Goal: Transaction & Acquisition: Purchase product/service

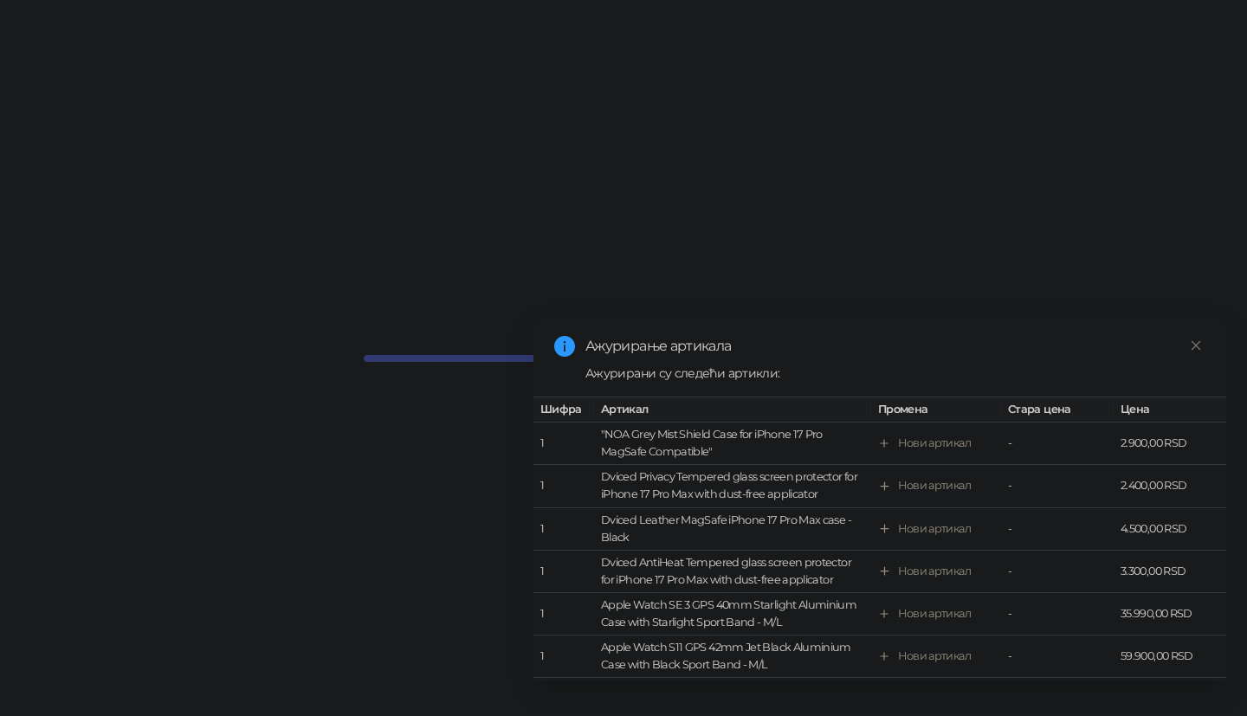
click at [1200, 350] on icon "close" at bounding box center [1196, 346] width 12 height 12
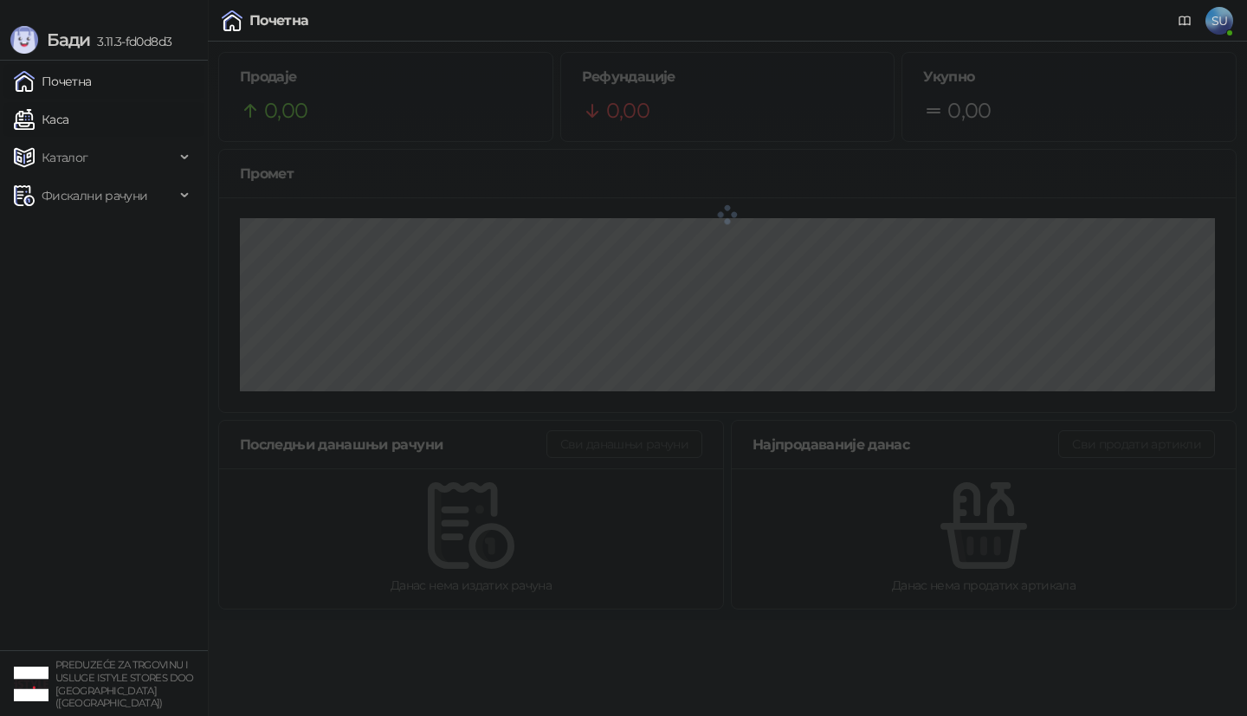
click at [68, 123] on link "Каса" at bounding box center [41, 119] width 55 height 35
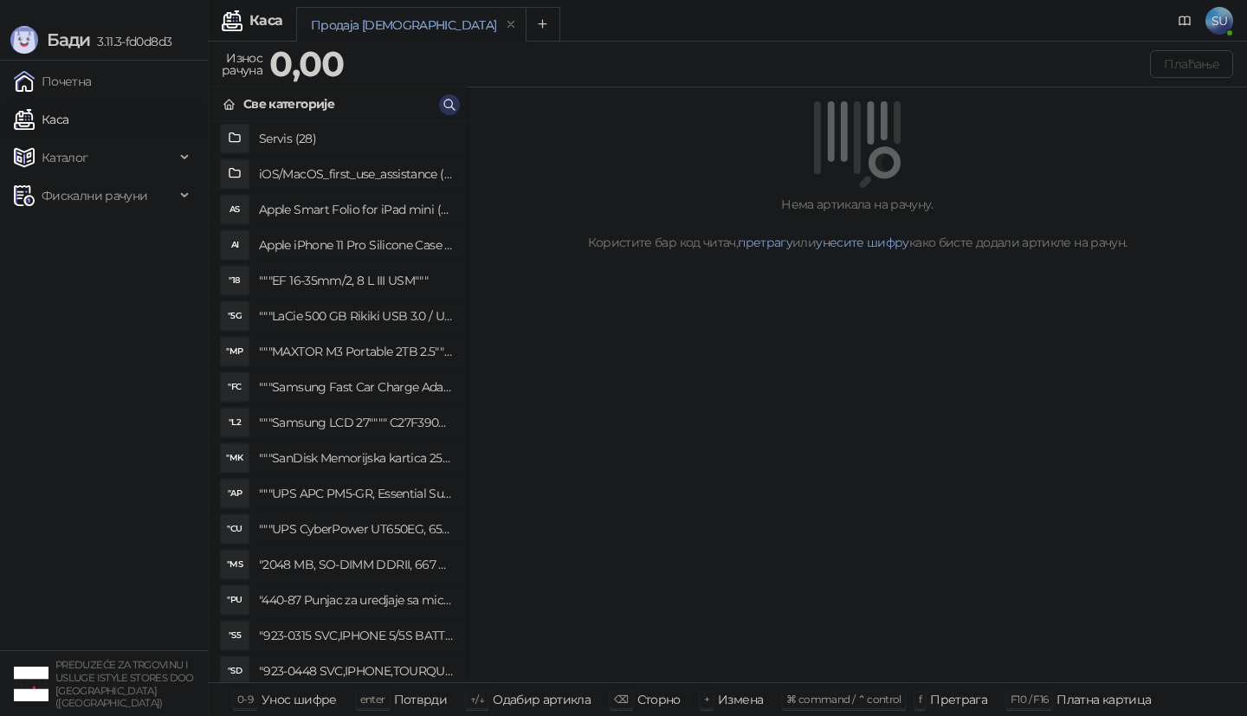
click at [450, 106] on icon "button" at bounding box center [450, 105] width 14 height 14
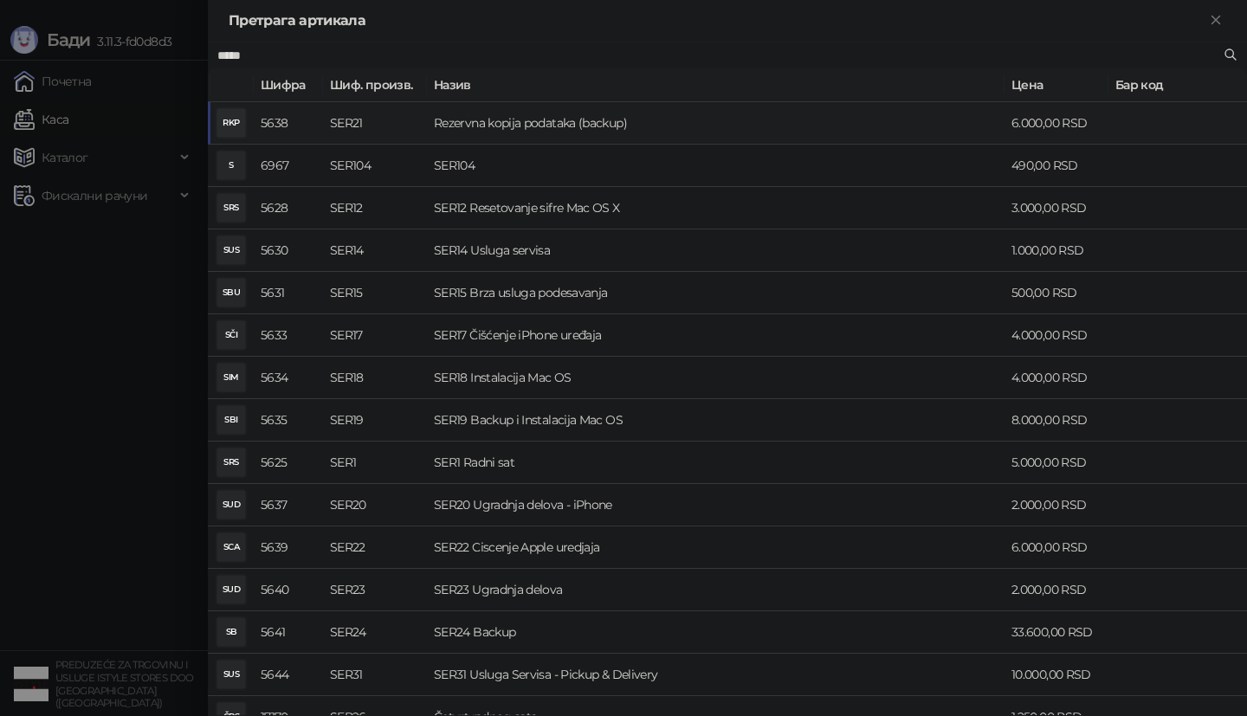
type input "*****"
click at [550, 120] on td "Rezervna kopija podataka (backup)" at bounding box center [716, 123] width 578 height 42
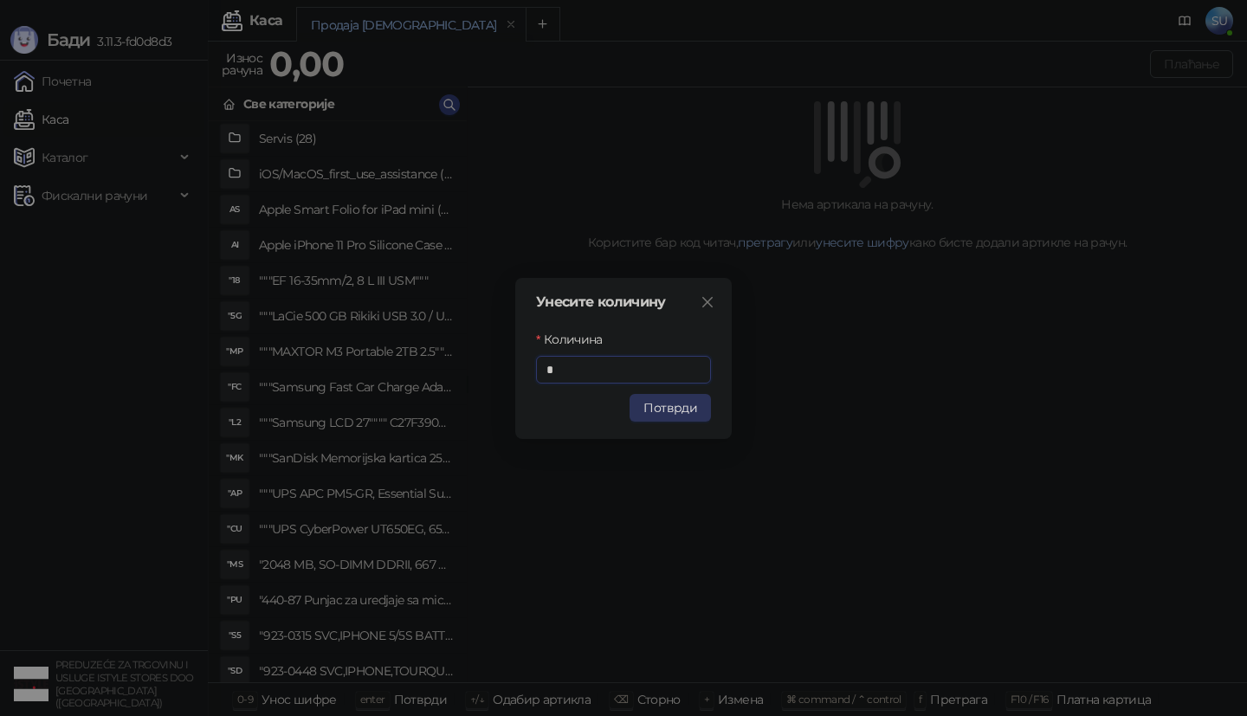
click at [695, 395] on button "Потврди" at bounding box center [670, 408] width 81 height 28
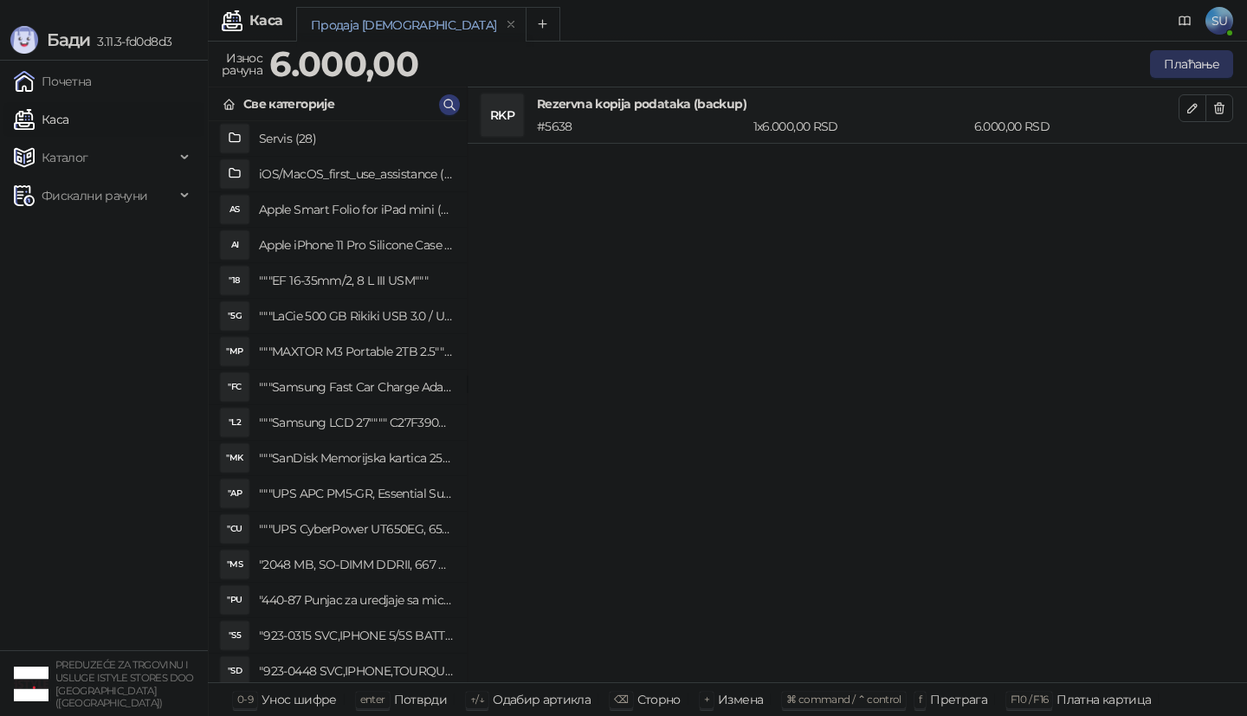
click at [1184, 68] on button "Плаћање" at bounding box center [1191, 64] width 83 height 28
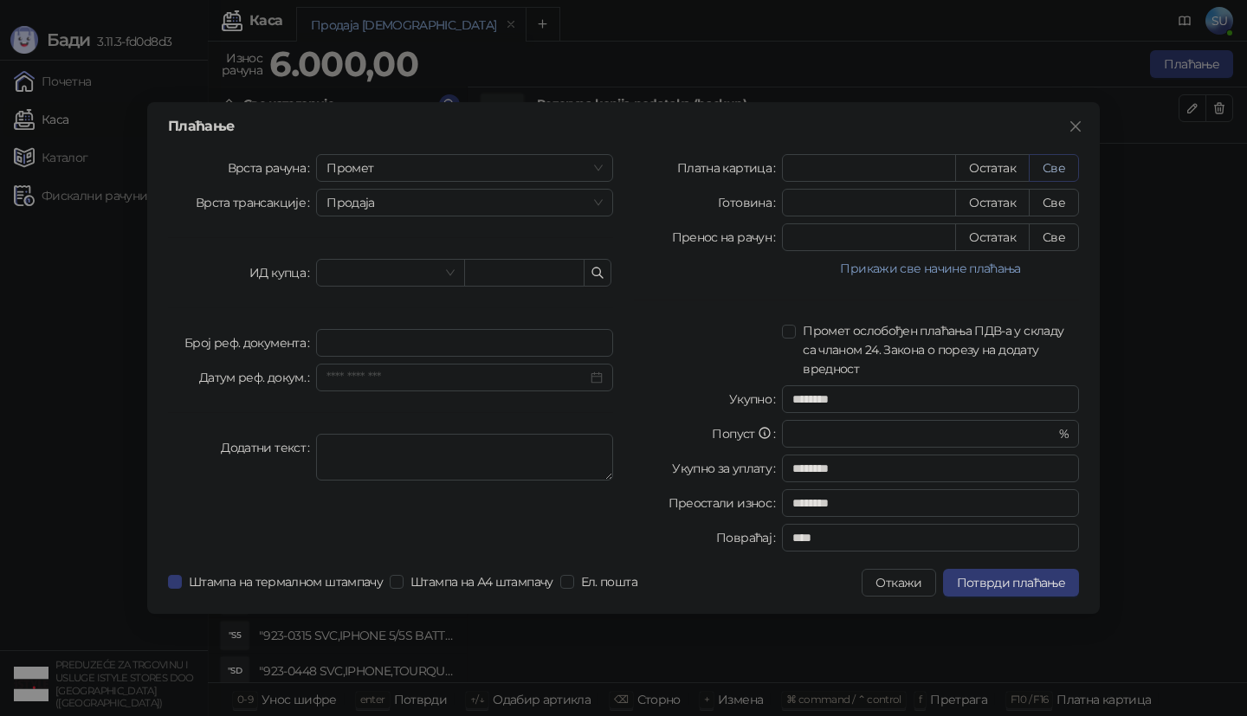
click at [1044, 178] on button "Све" at bounding box center [1054, 168] width 50 height 28
type input "****"
click at [993, 575] on span "Потврди плаћање" at bounding box center [1011, 583] width 108 height 16
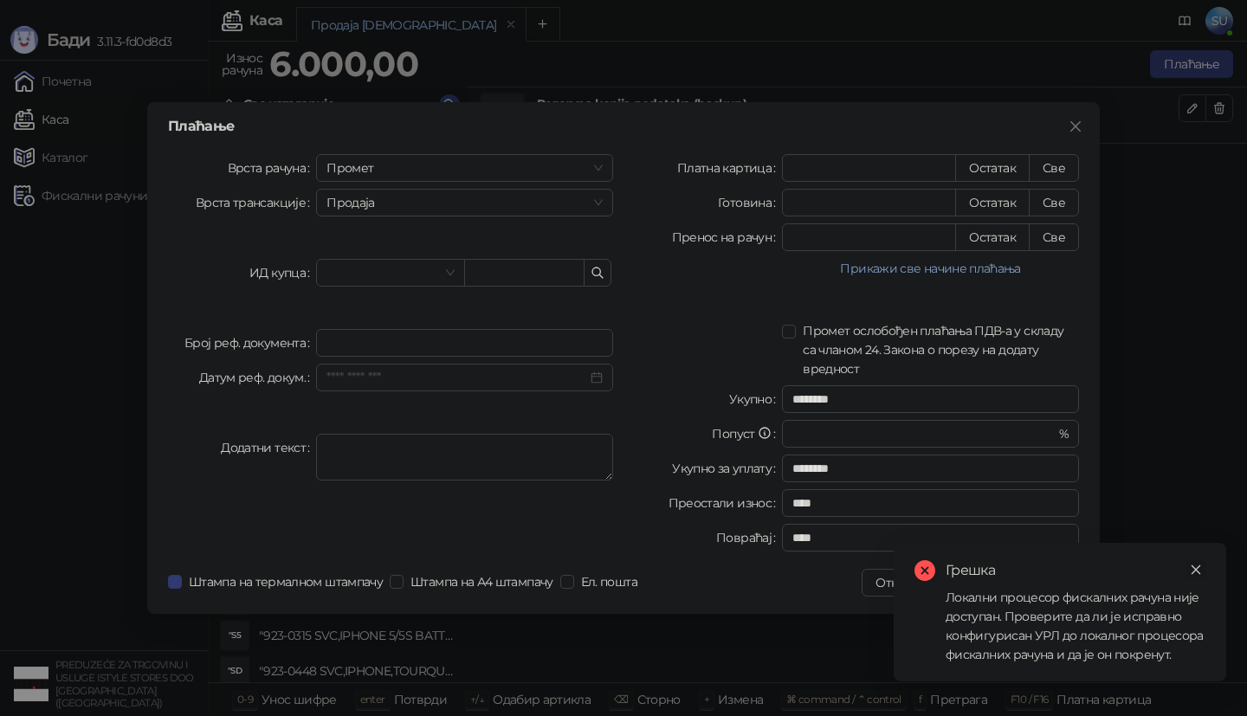
click at [1200, 573] on icon "close" at bounding box center [1197, 571] width 10 height 10
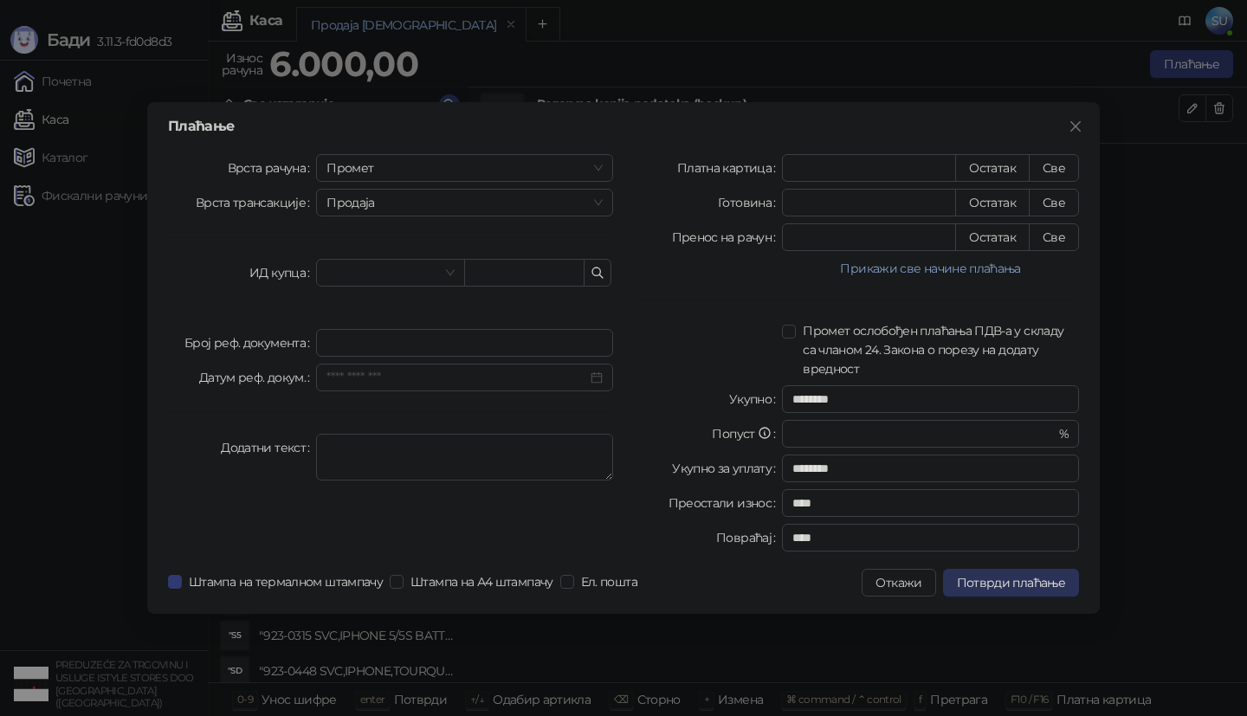
click at [997, 580] on span "Потврди плаћање" at bounding box center [1011, 583] width 108 height 16
